Goal: Task Accomplishment & Management: Complete application form

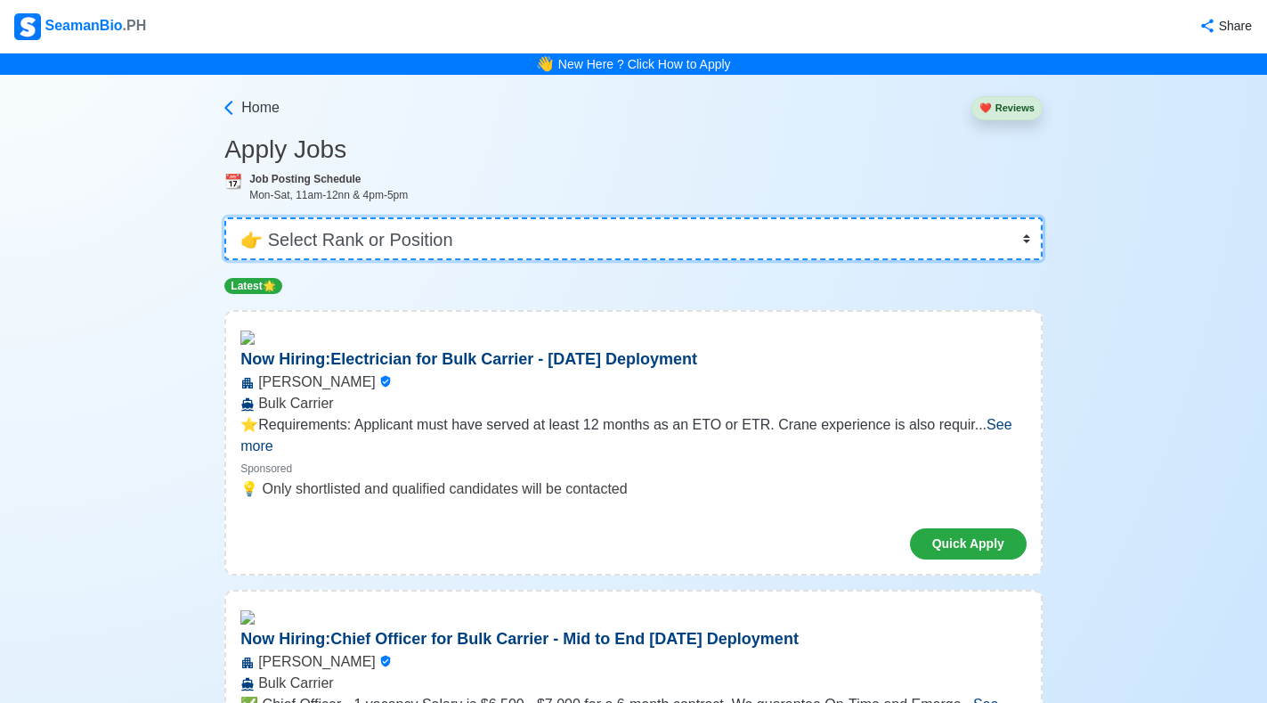
click at [453, 237] on select "👉 Select Rank or Position Master Chief Officer 2nd Officer 3rd Officer Junior O…" at bounding box center [633, 238] width 818 height 43
select select "[PERSON_NAME]"
click at [224, 217] on select "👉 Select Rank or Position Master Chief Officer 2nd Officer 3rd Officer Junior O…" at bounding box center [633, 238] width 818 height 43
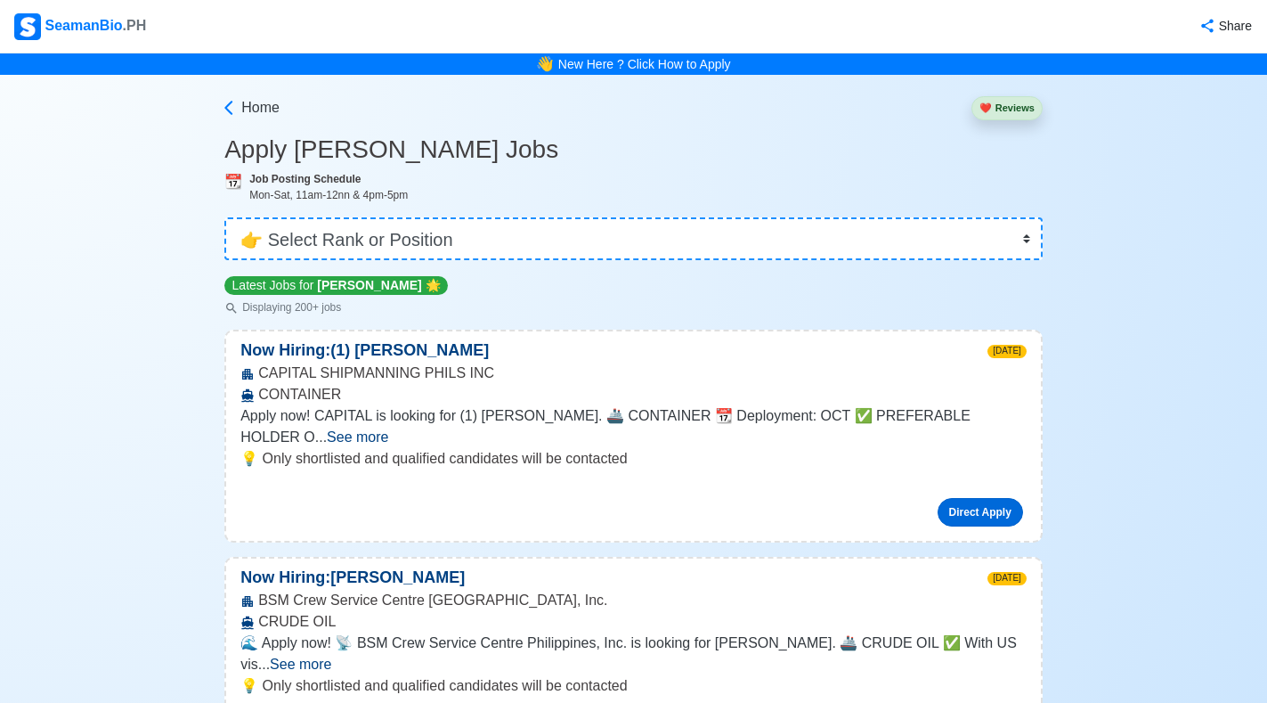
click at [963, 498] on link "Direct Apply" at bounding box center [980, 512] width 85 height 28
drag, startPoint x: 260, startPoint y: 376, endPoint x: 492, endPoint y: 372, distance: 232.4
click at [492, 372] on div "CAPITAL SHIPMANNING PHILS INC CONTAINER" at bounding box center [633, 383] width 815 height 43
copy div "CAPITAL SHIPMANNING PHILS INC"
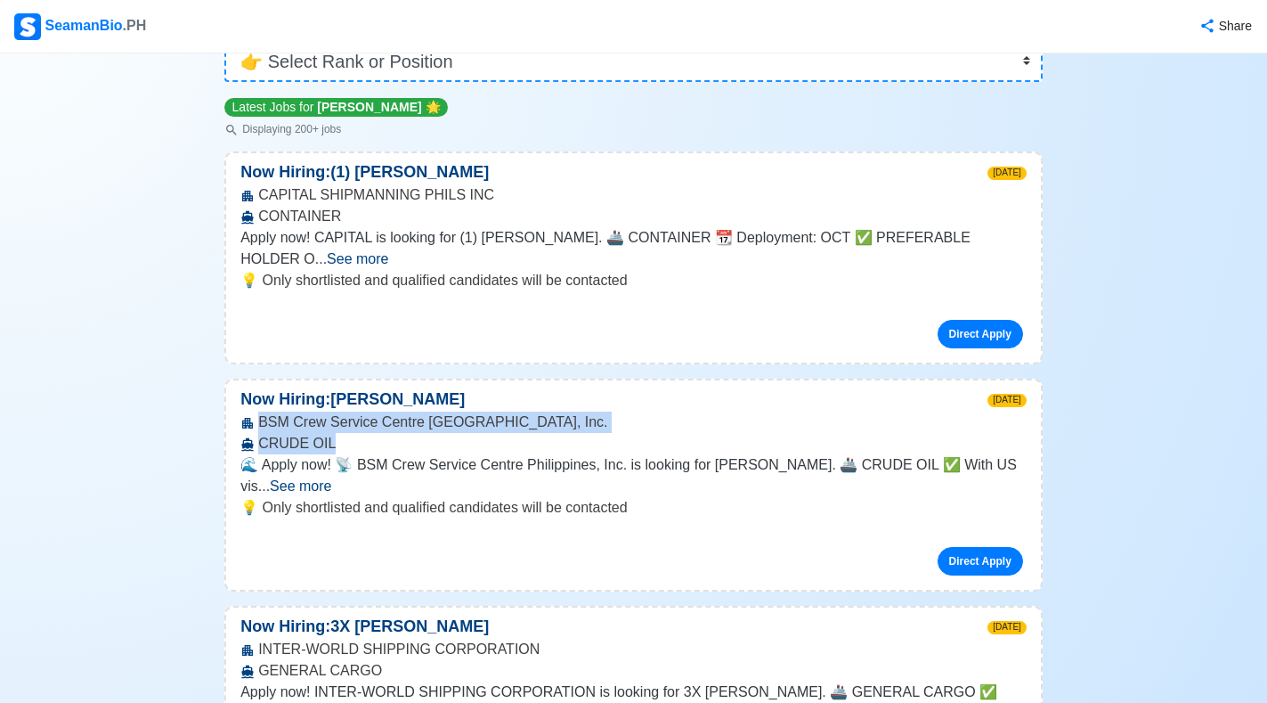
drag, startPoint x: 256, startPoint y: 402, endPoint x: 514, endPoint y: 413, distance: 257.5
click at [514, 413] on div "BSM Crew Service Centre [GEOGRAPHIC_DATA], Inc. CRUDE OIL" at bounding box center [633, 432] width 815 height 43
click at [593, 389] on div "Now Hiring: [PERSON_NAME] [DATE]" at bounding box center [633, 399] width 815 height 24
drag, startPoint x: 260, startPoint y: 402, endPoint x: 513, endPoint y: 396, distance: 252.9
click at [513, 411] on div "BSM Crew Service Centre [GEOGRAPHIC_DATA], Inc. CRUDE OIL" at bounding box center [633, 432] width 815 height 43
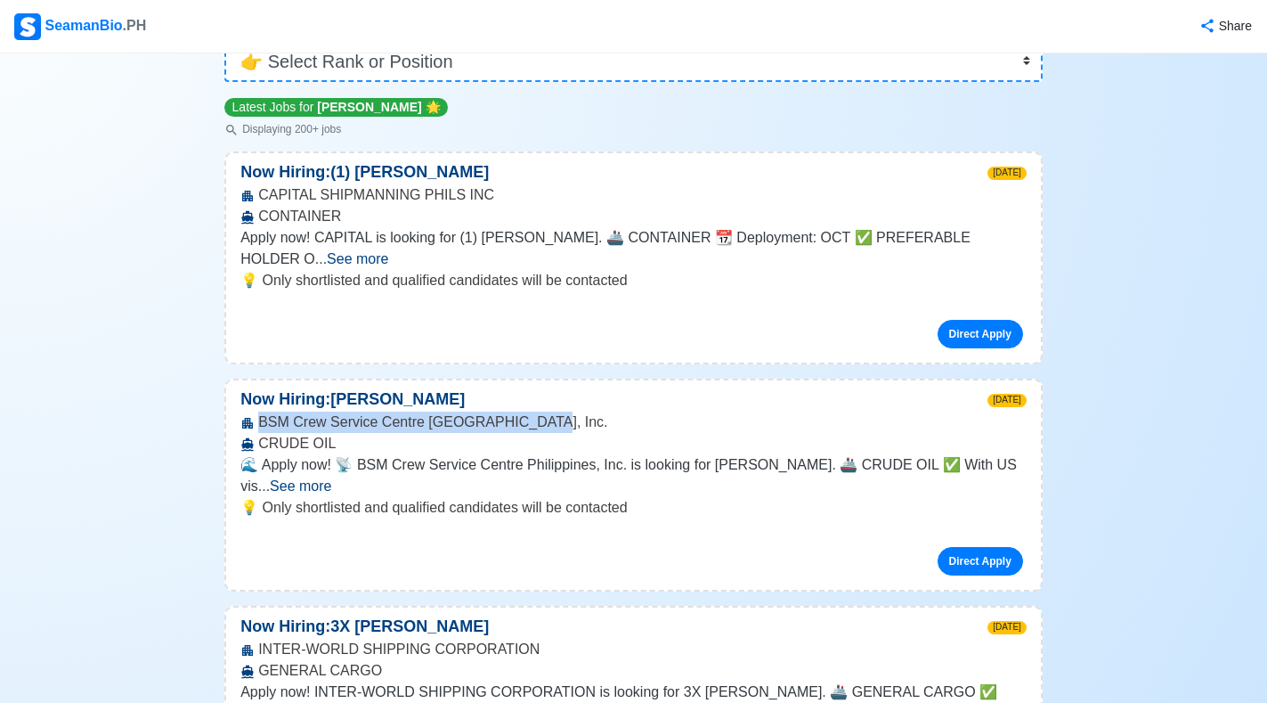
copy div "BSM Crew Service Centre [GEOGRAPHIC_DATA], Inc"
